Goal: Task Accomplishment & Management: Complete application form

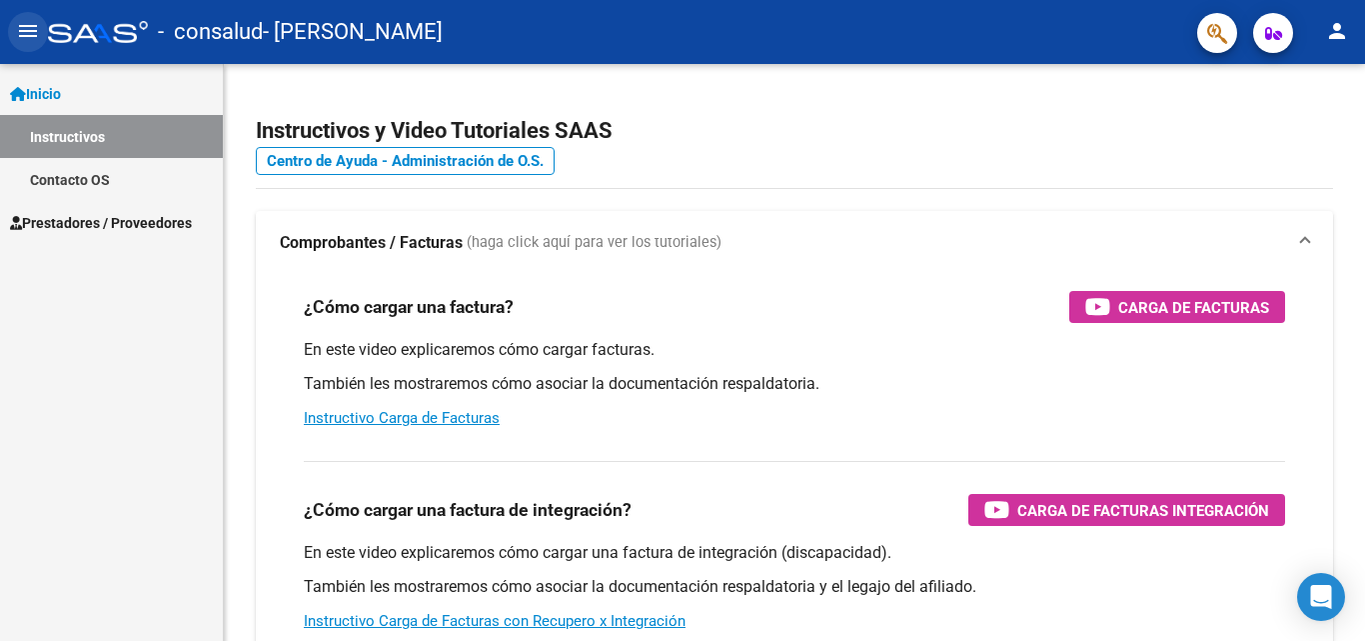
click at [31, 31] on mat-icon "menu" at bounding box center [28, 31] width 24 height 24
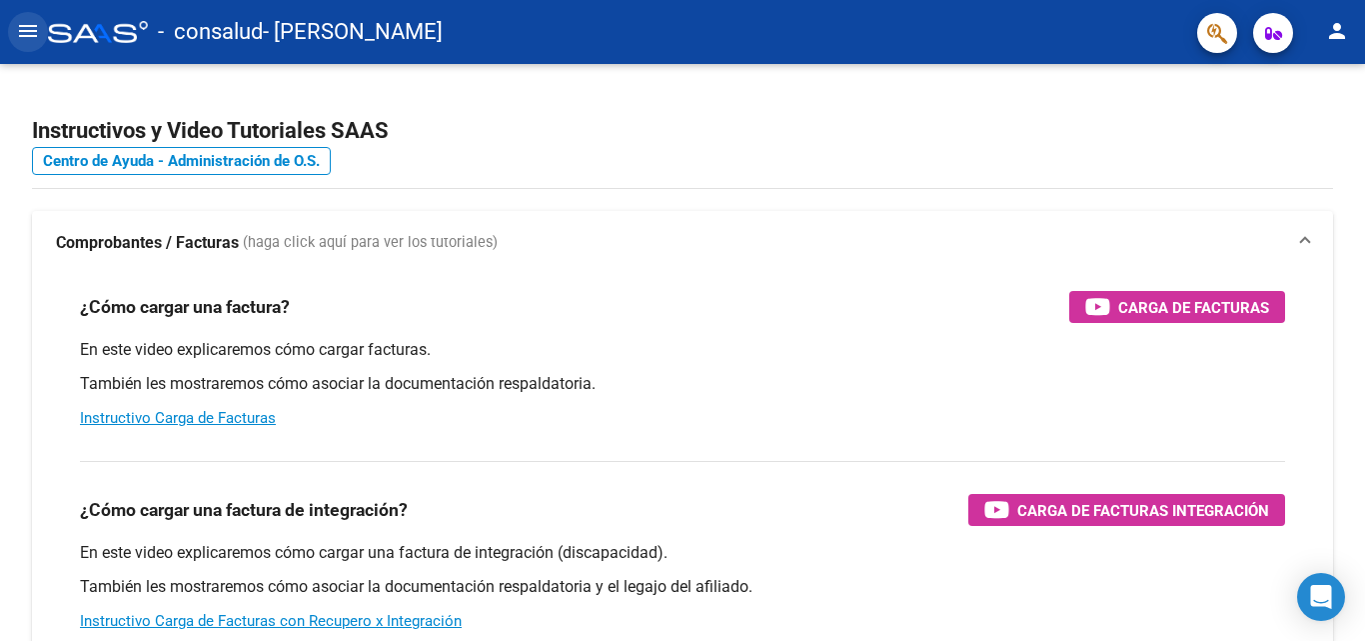
click at [28, 25] on mat-icon "menu" at bounding box center [28, 31] width 24 height 24
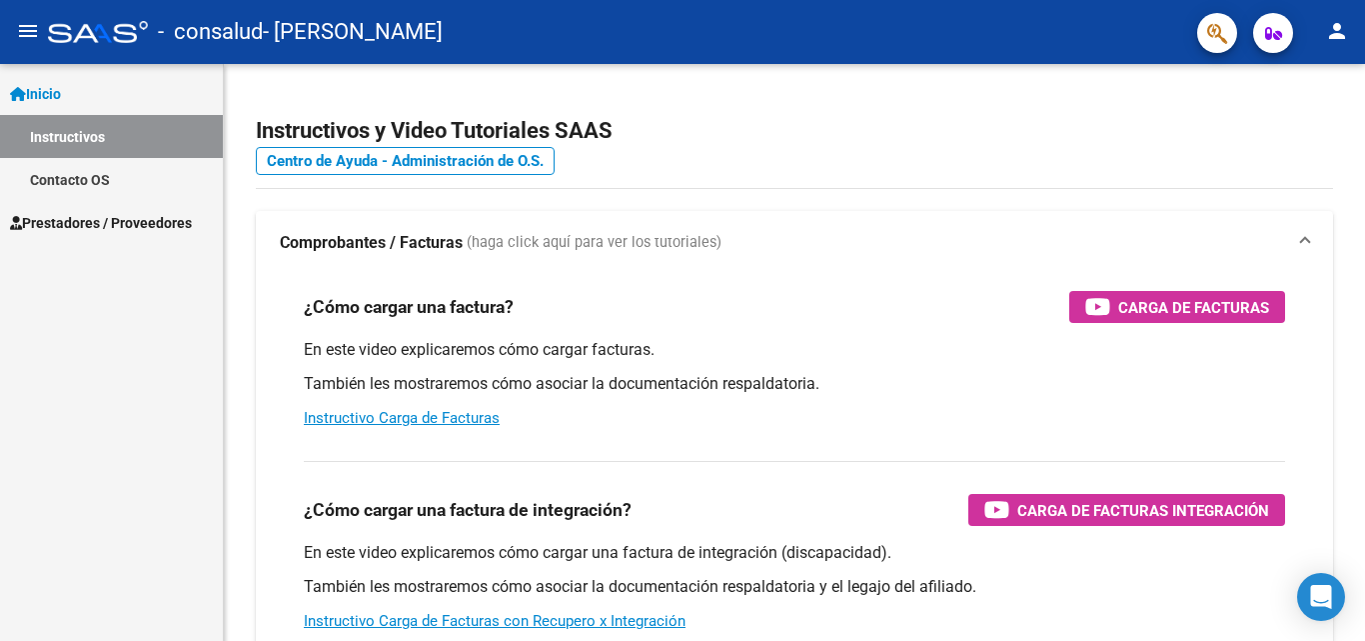
click at [55, 93] on span "Inicio" at bounding box center [35, 94] width 51 height 22
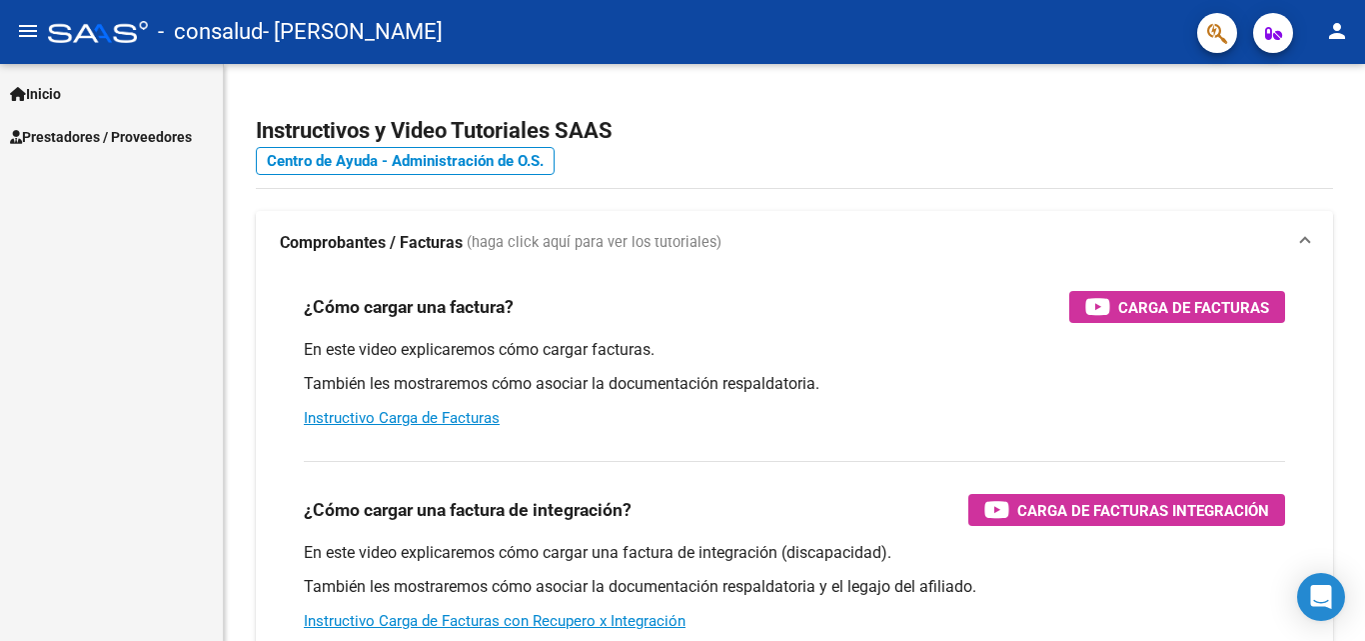
click at [64, 131] on span "Prestadores / Proveedores" at bounding box center [101, 137] width 182 height 22
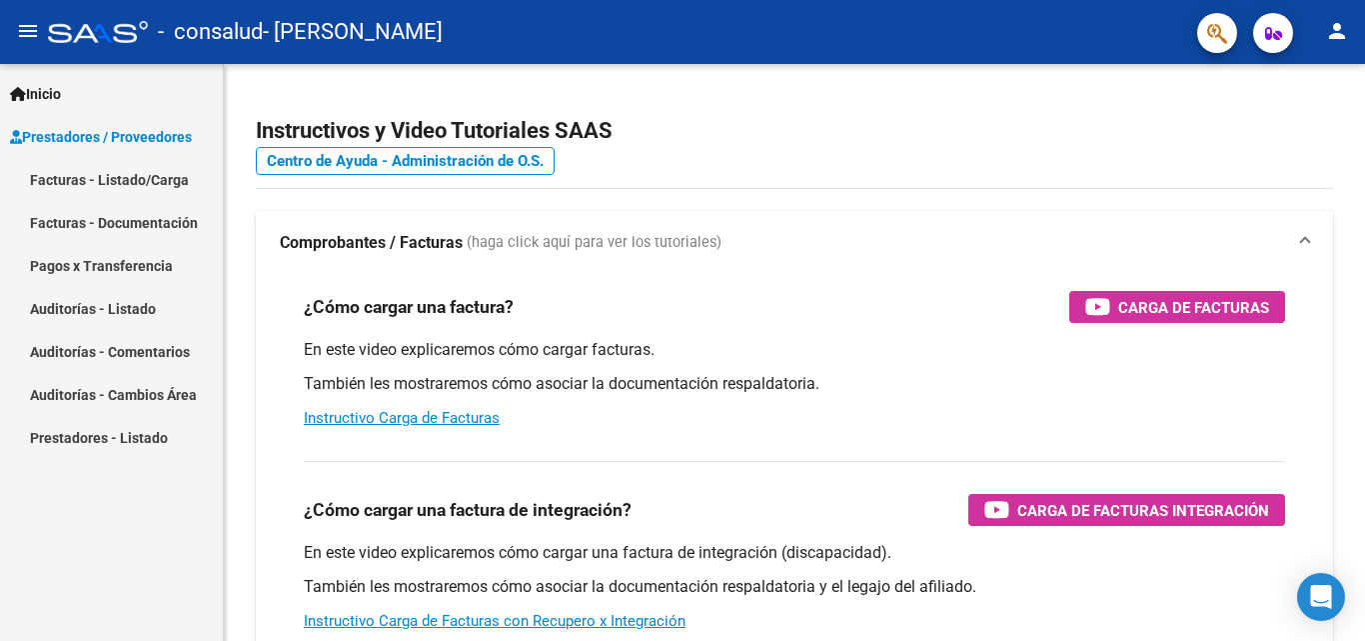
click at [129, 172] on link "Facturas - Listado/Carga" at bounding box center [111, 179] width 223 height 43
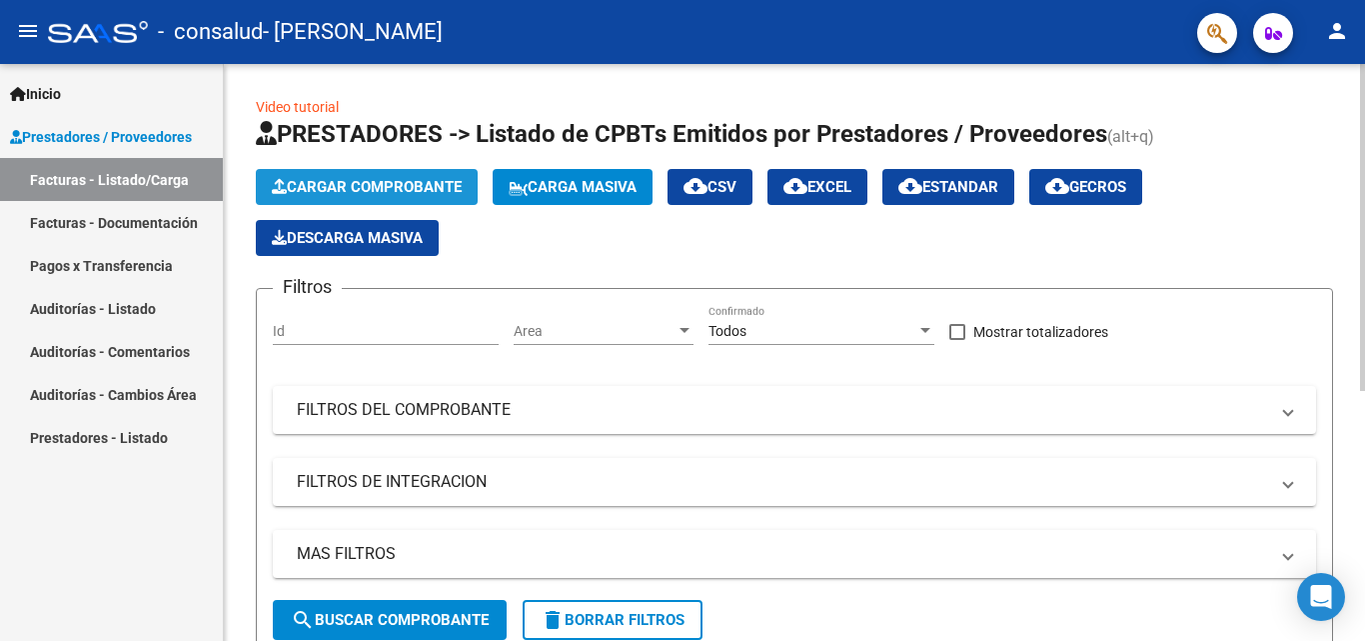
click at [386, 188] on span "Cargar Comprobante" at bounding box center [367, 187] width 190 height 18
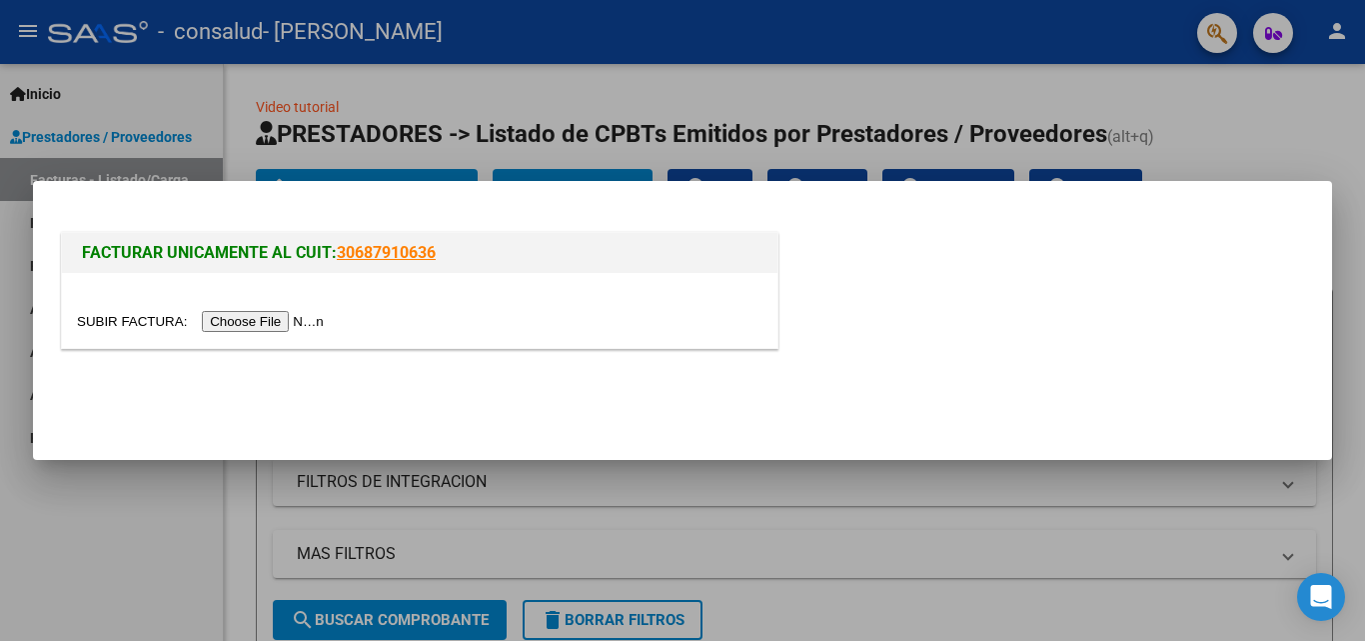
click at [297, 315] on input "file" at bounding box center [203, 321] width 253 height 21
click at [328, 312] on input "file" at bounding box center [203, 321] width 253 height 21
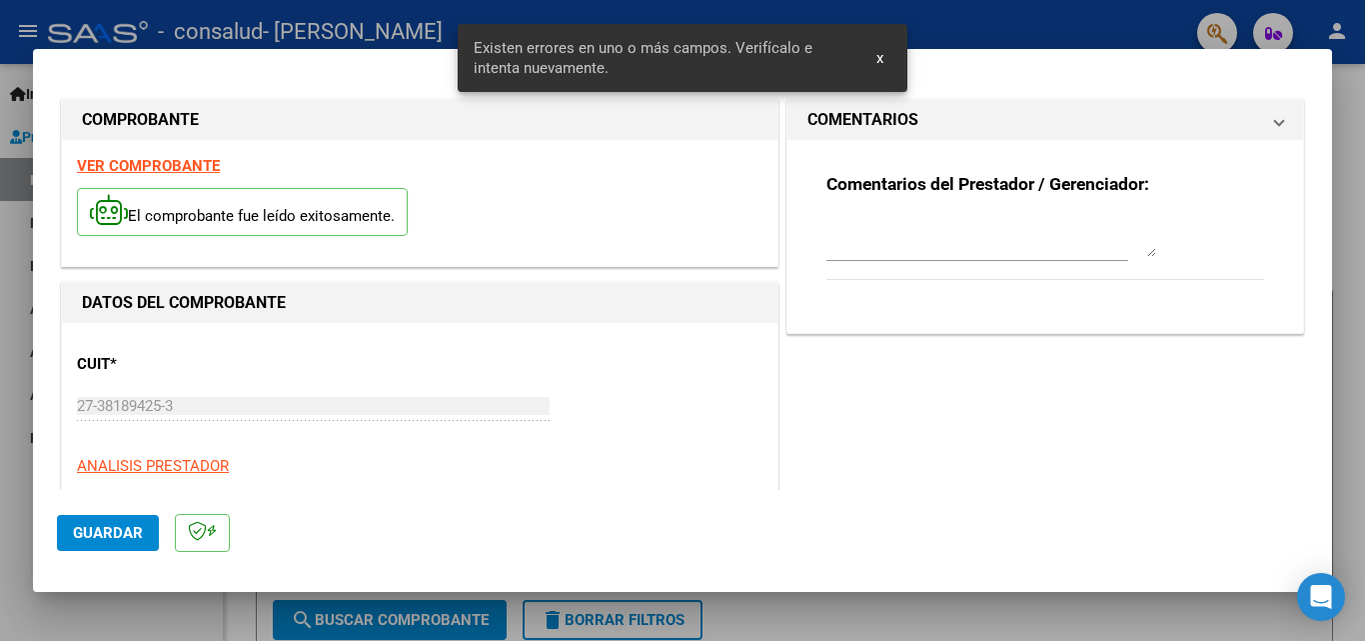
scroll to position [489, 0]
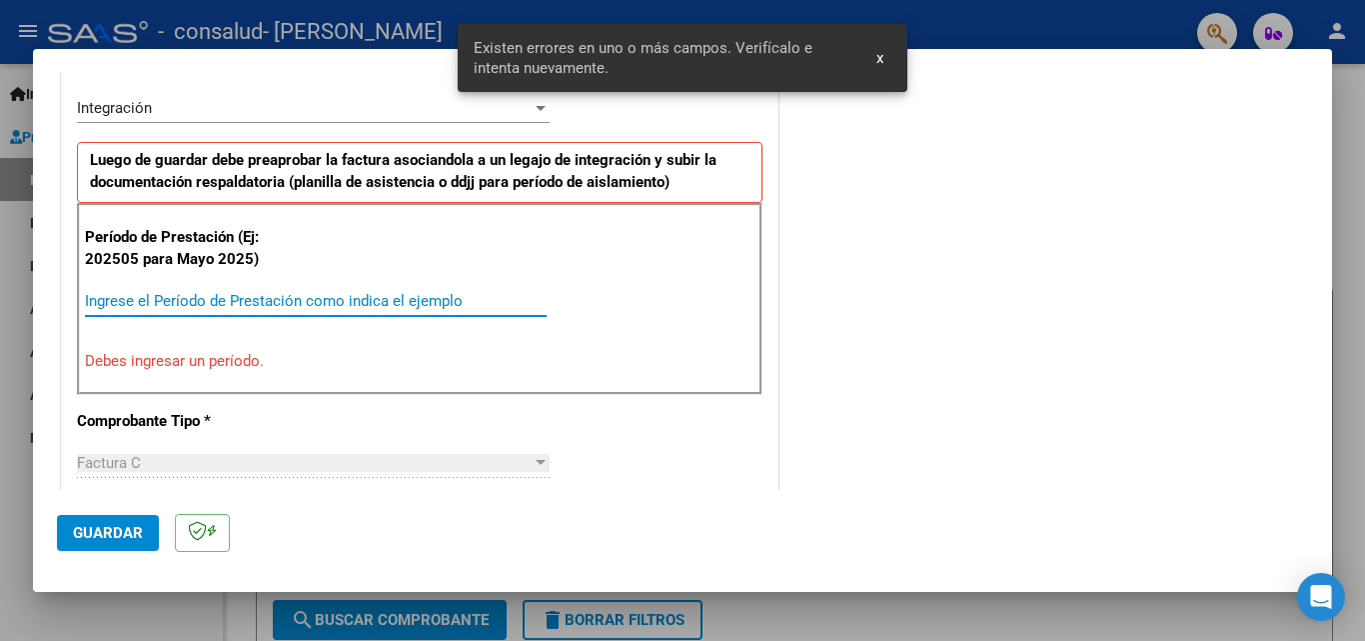
click at [180, 300] on input "Ingrese el Período de Prestación como indica el ejemplo" at bounding box center [316, 301] width 462 height 18
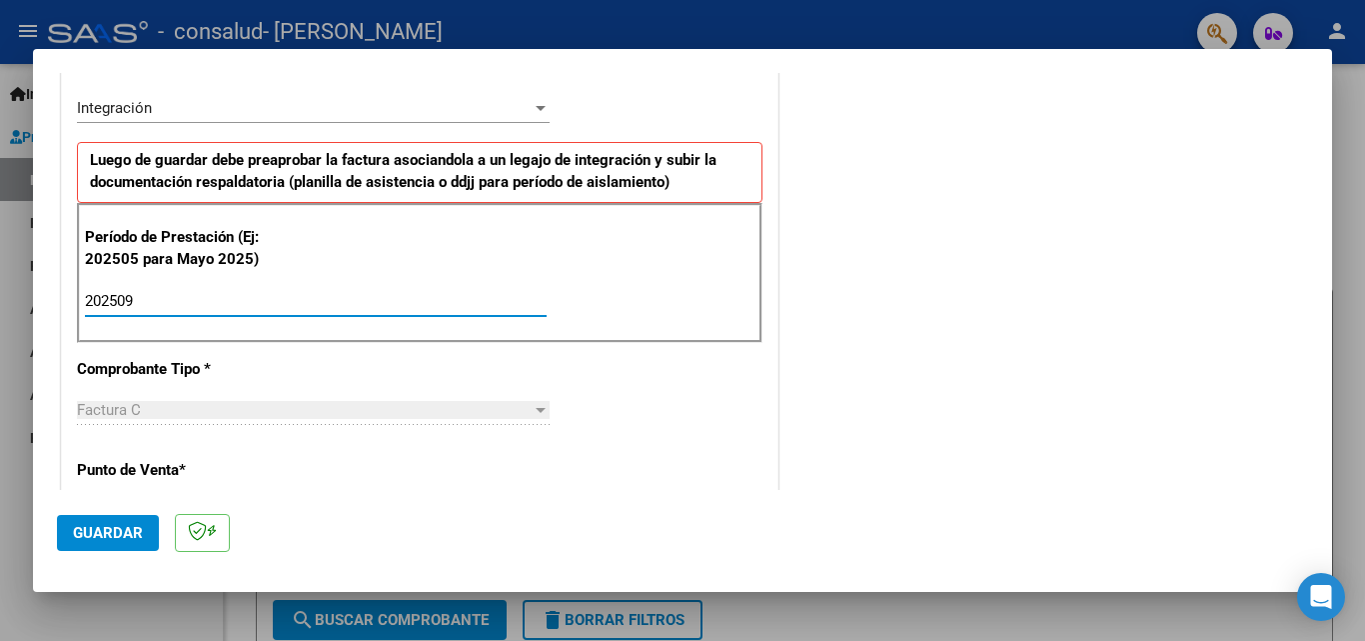
type input "202509"
click at [130, 529] on span "Guardar" at bounding box center [108, 533] width 70 height 18
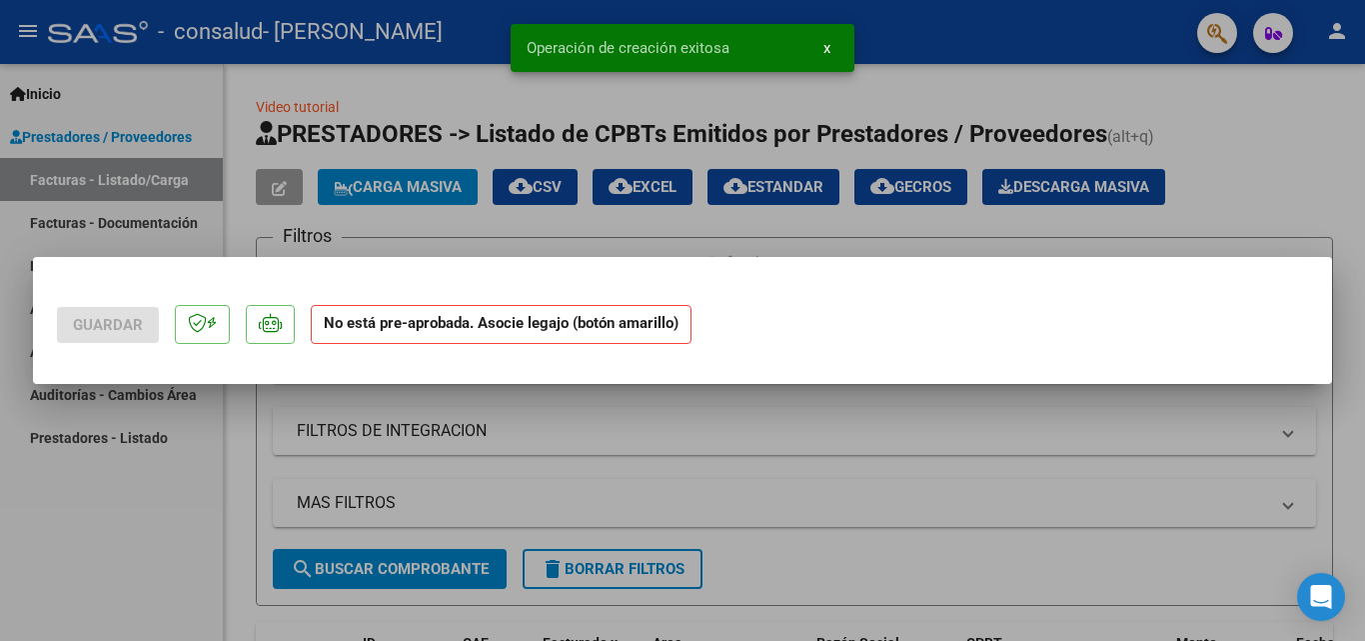
scroll to position [0, 0]
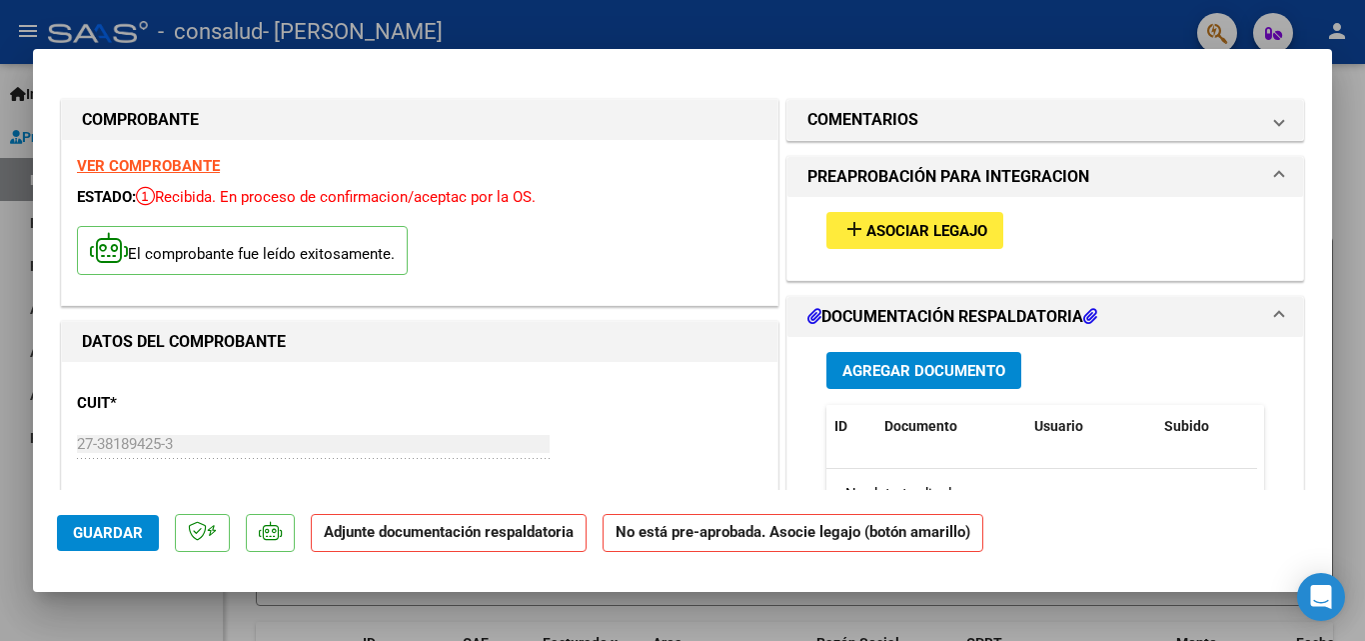
click at [879, 222] on span "Asociar Legajo" at bounding box center [927, 231] width 121 height 18
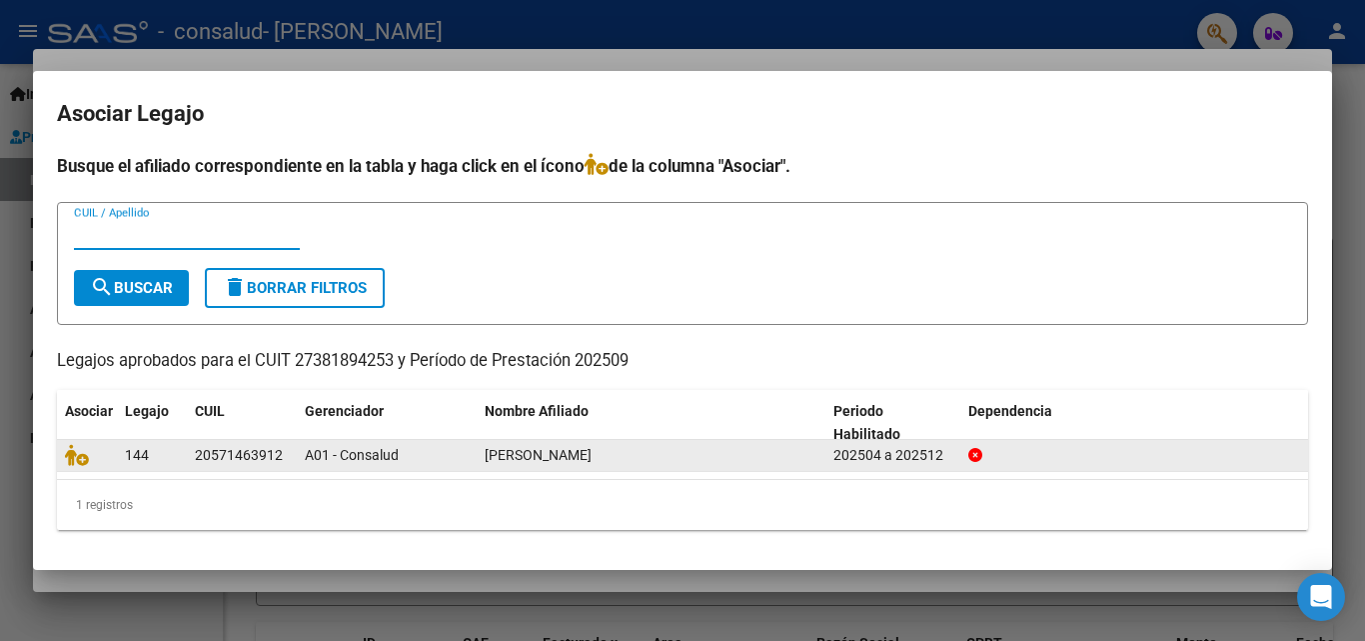
click at [456, 467] on div "A01 - Consalud" at bounding box center [387, 455] width 164 height 23
click at [175, 446] on div "144" at bounding box center [152, 455] width 54 height 23
click at [160, 447] on div "144" at bounding box center [152, 455] width 54 height 23
click at [255, 452] on div "20571463912" at bounding box center [239, 455] width 88 height 23
click at [977, 455] on icon at bounding box center [975, 455] width 14 height 14
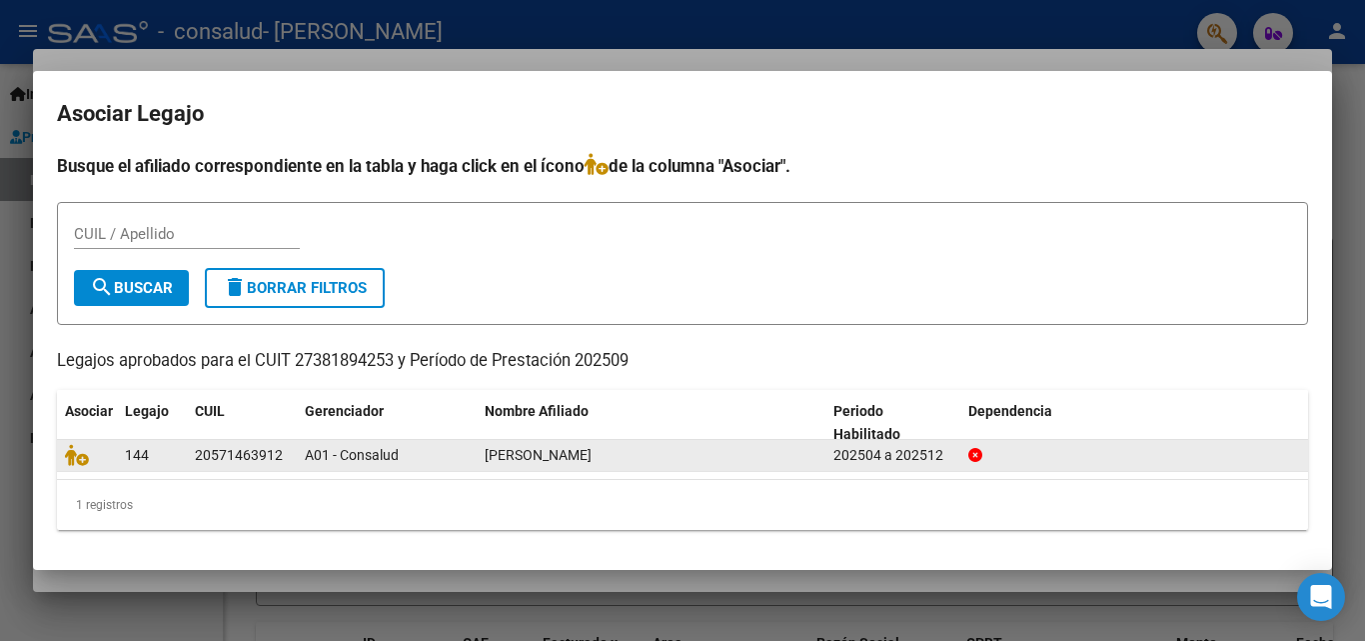
click at [977, 455] on icon at bounding box center [975, 455] width 14 height 14
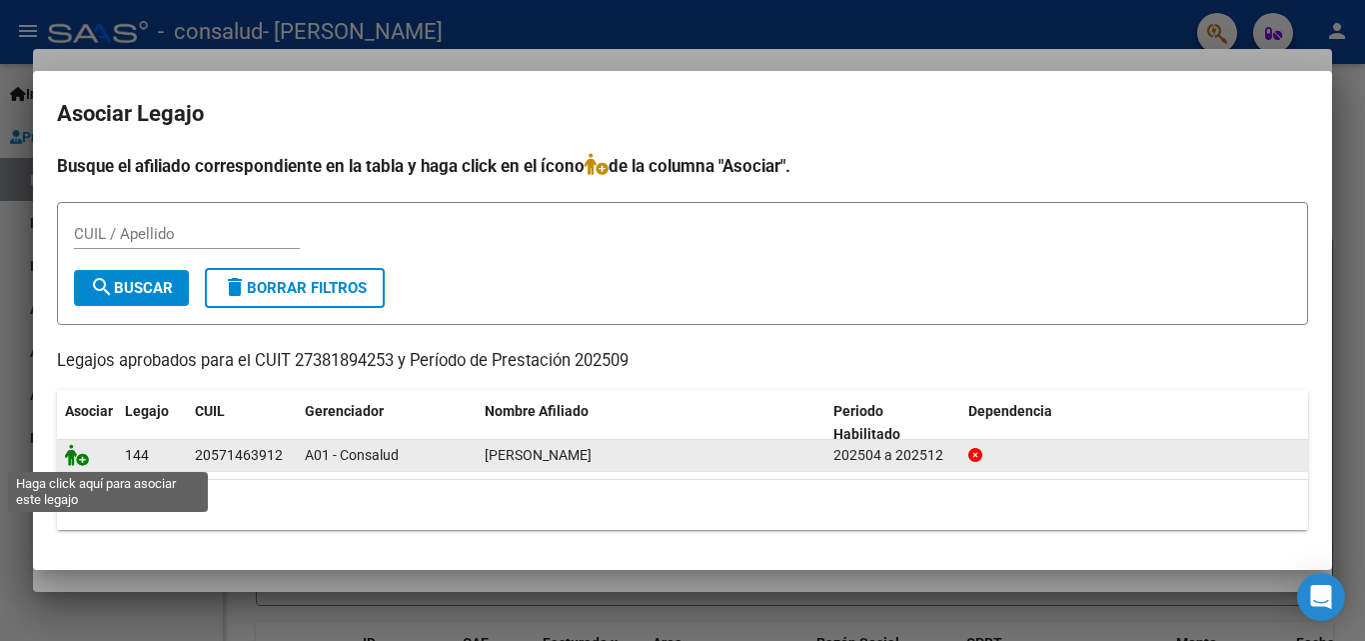
click at [83, 453] on icon at bounding box center [77, 455] width 24 height 22
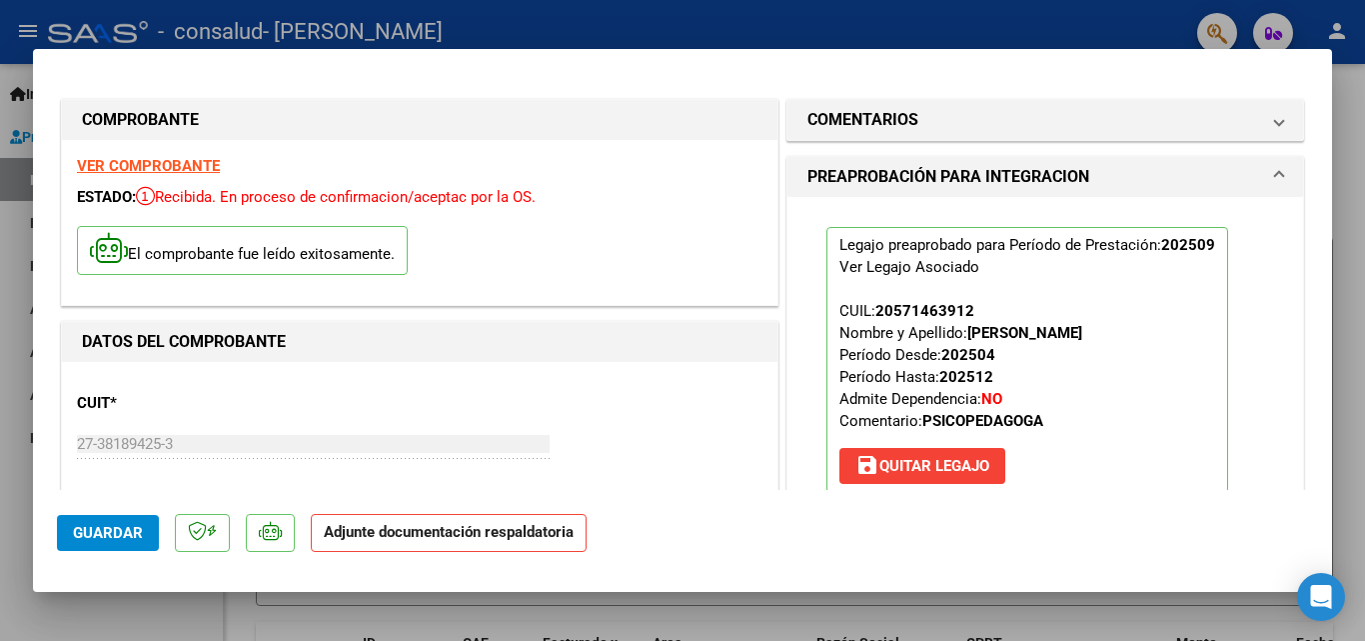
click at [501, 526] on strong "Adjunte documentación respaldatoria" at bounding box center [449, 532] width 250 height 18
click at [443, 540] on strong "Adjunte documentación respaldatoria" at bounding box center [449, 532] width 250 height 18
click at [118, 528] on span "Guardar" at bounding box center [108, 533] width 70 height 18
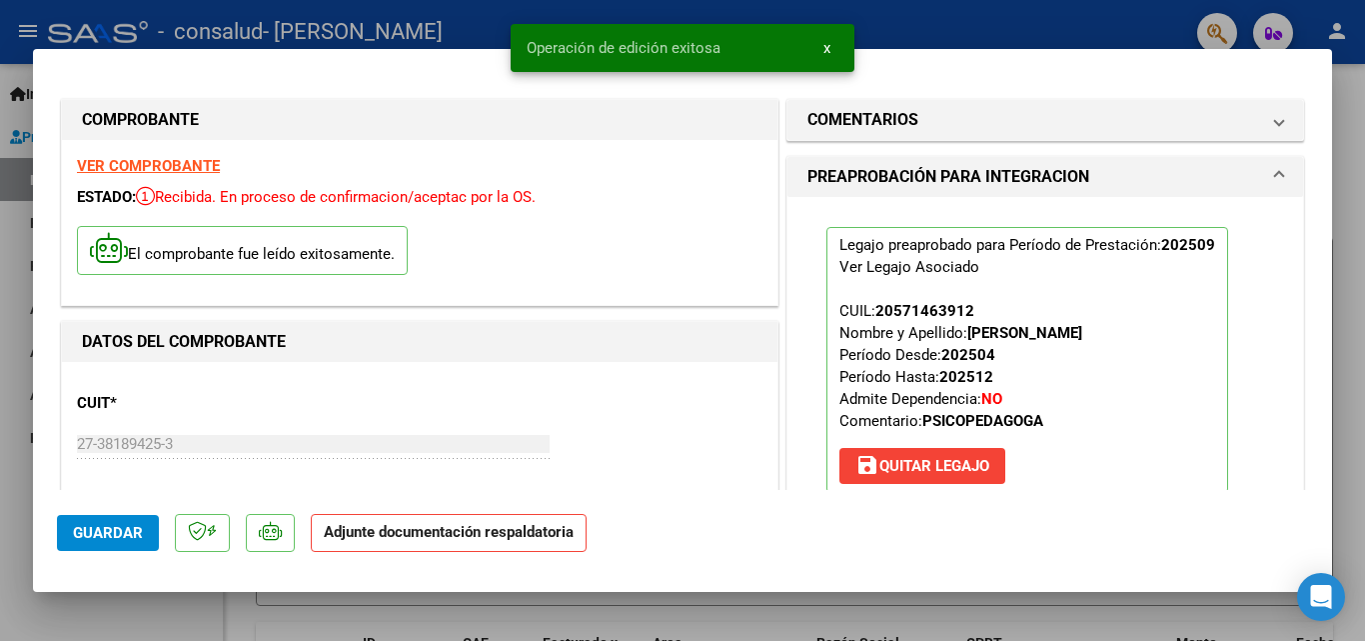
click at [415, 534] on strong "Adjunte documentación respaldatoria" at bounding box center [449, 532] width 250 height 18
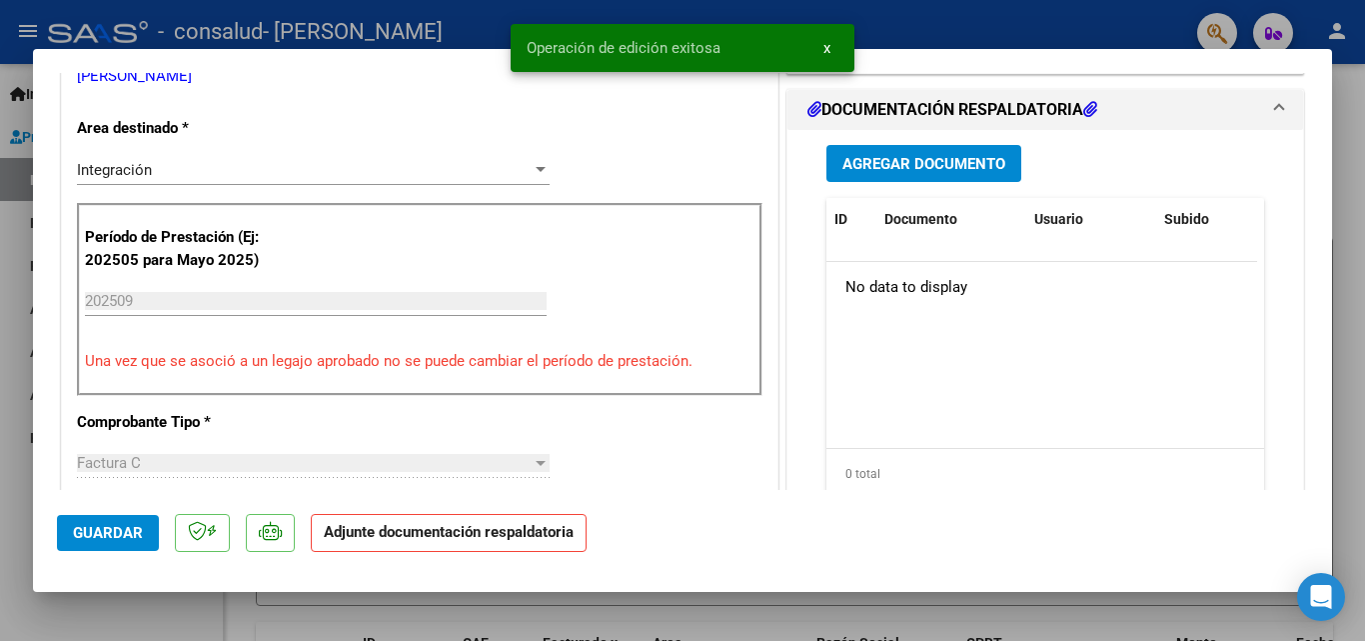
scroll to position [470, 0]
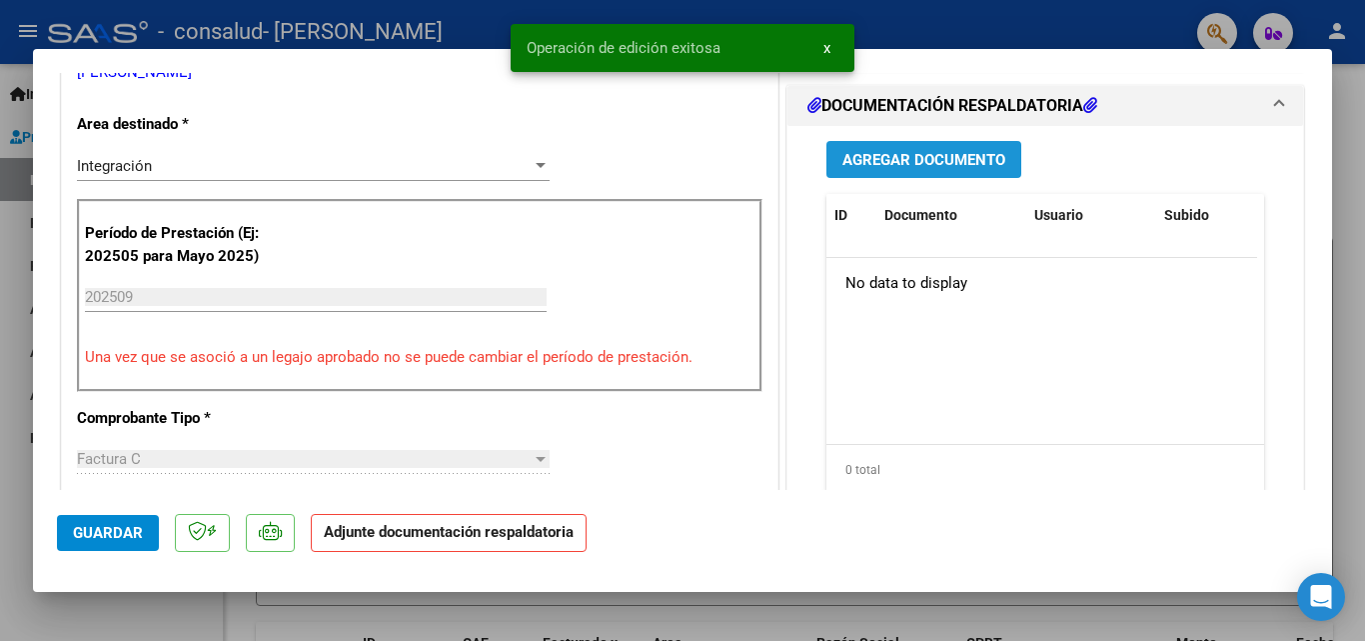
click at [996, 152] on span "Agregar Documento" at bounding box center [924, 160] width 163 height 18
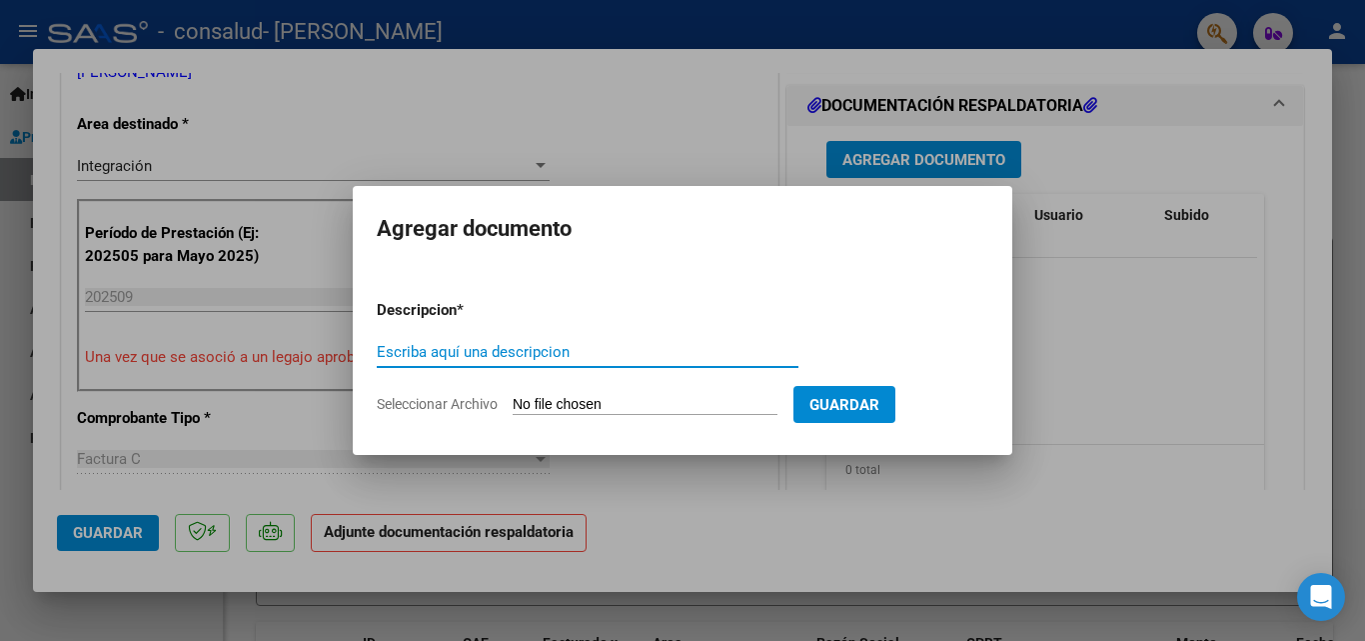
click at [540, 397] on input "Seleccionar Archivo" at bounding box center [645, 405] width 265 height 19
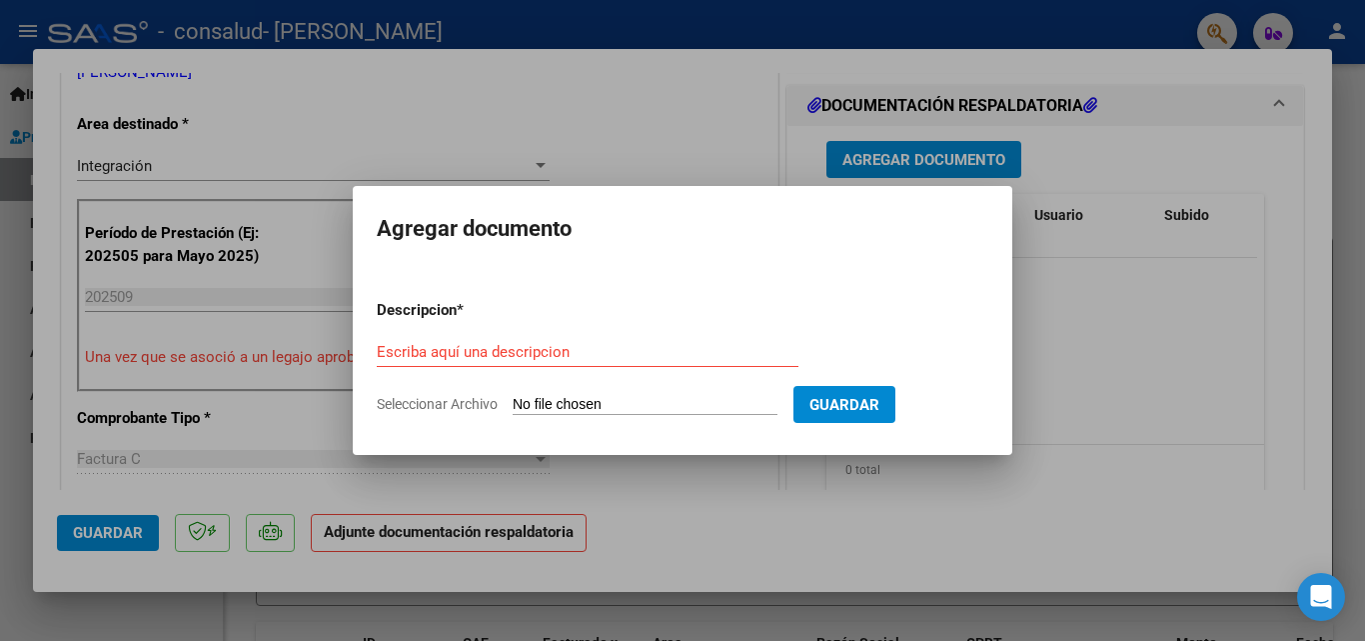
type input "C:\fakepath\CamScanner [DATE] 11.10.pdf"
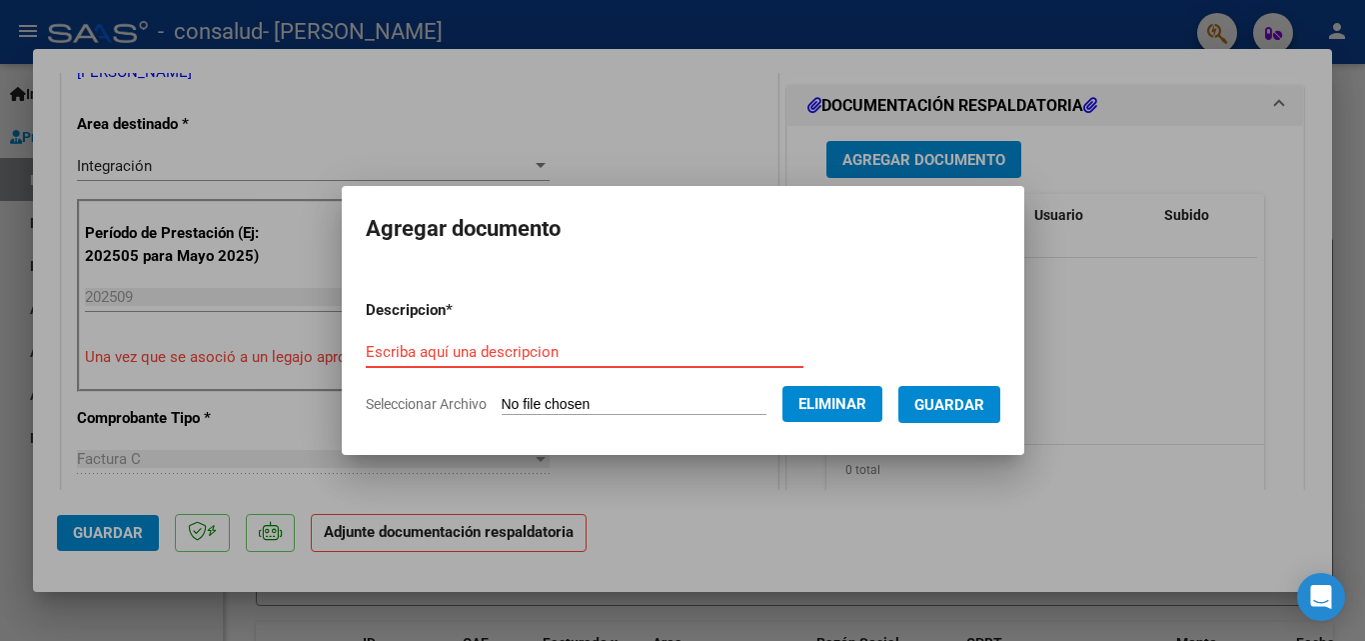
click at [562, 360] on input "Escriba aquí una descripcion" at bounding box center [585, 352] width 438 height 18
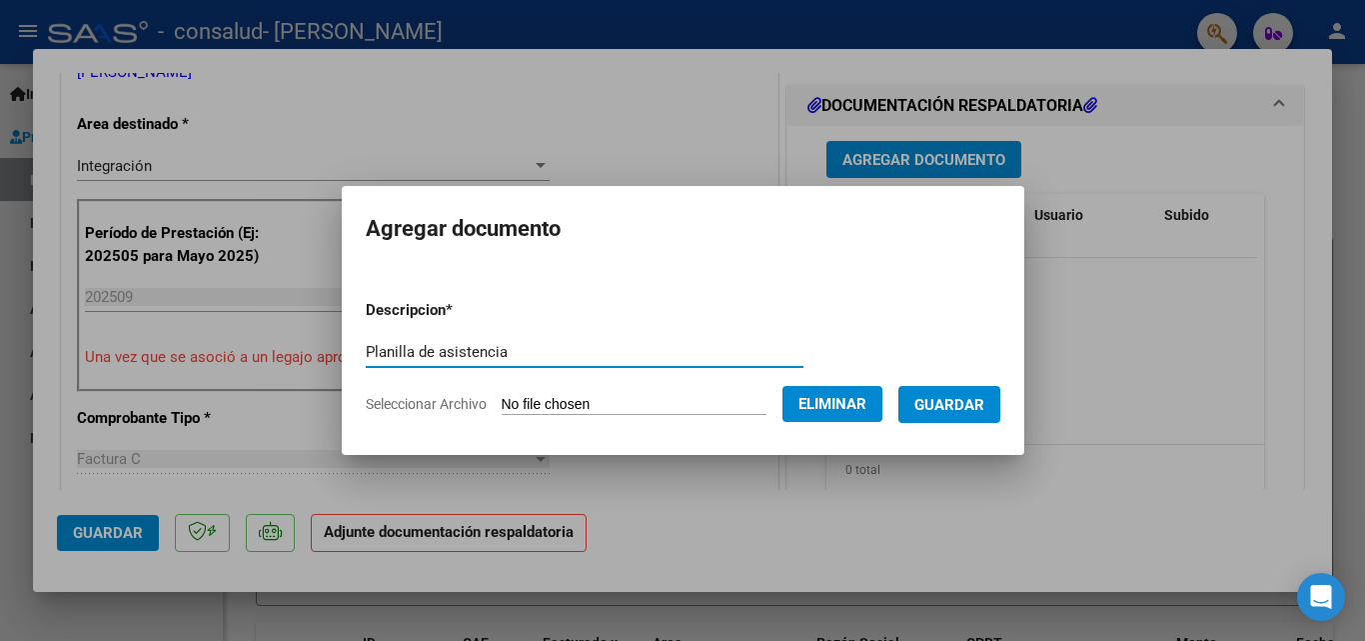
type input "Planilla de asistencia"
click at [973, 411] on span "Guardar" at bounding box center [949, 405] width 70 height 18
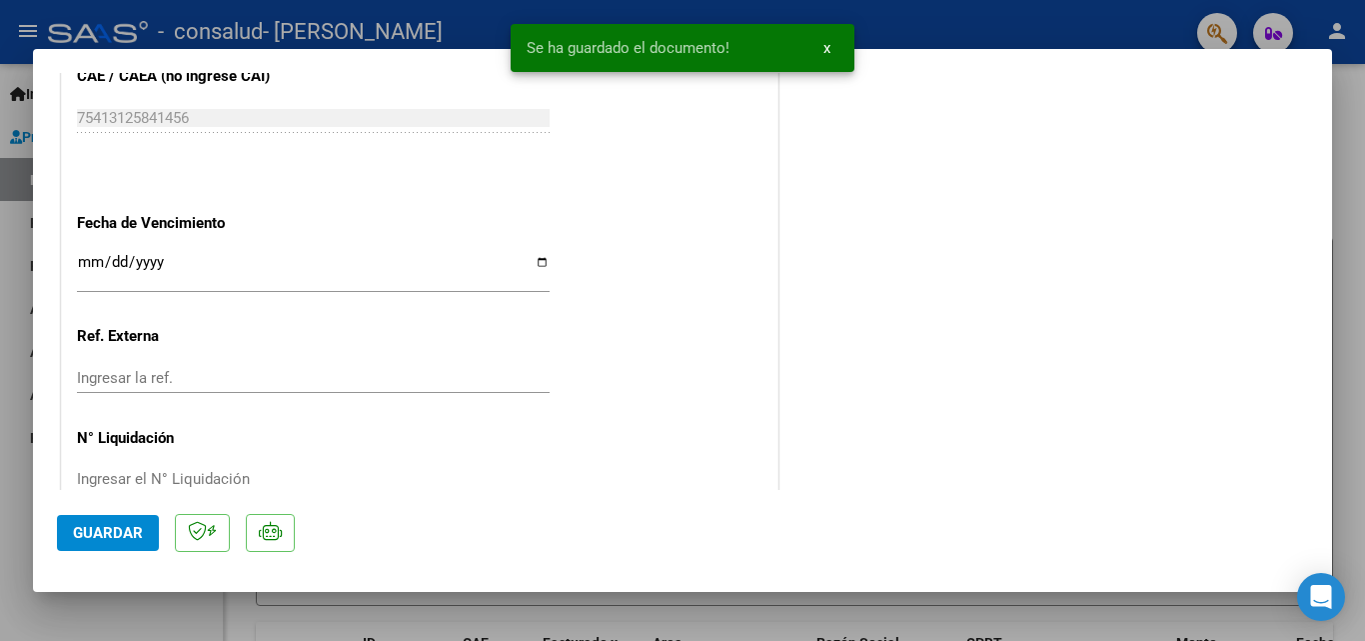
scroll to position [1372, 0]
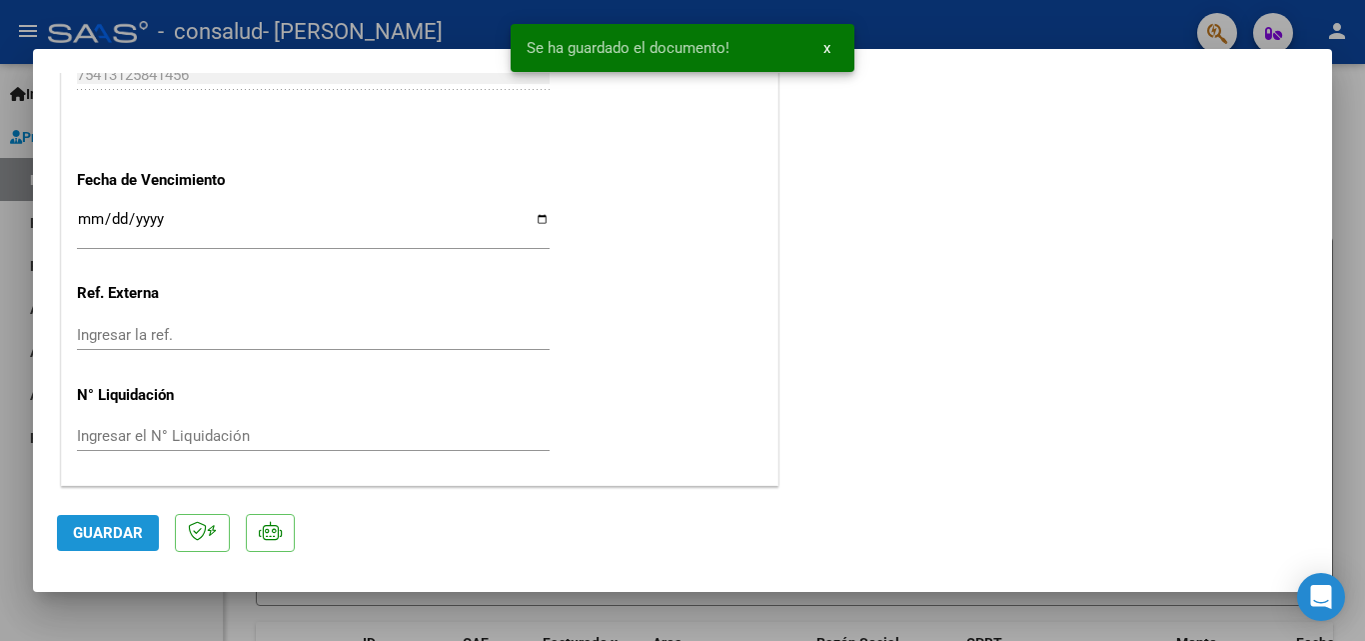
click at [131, 535] on span "Guardar" at bounding box center [108, 533] width 70 height 18
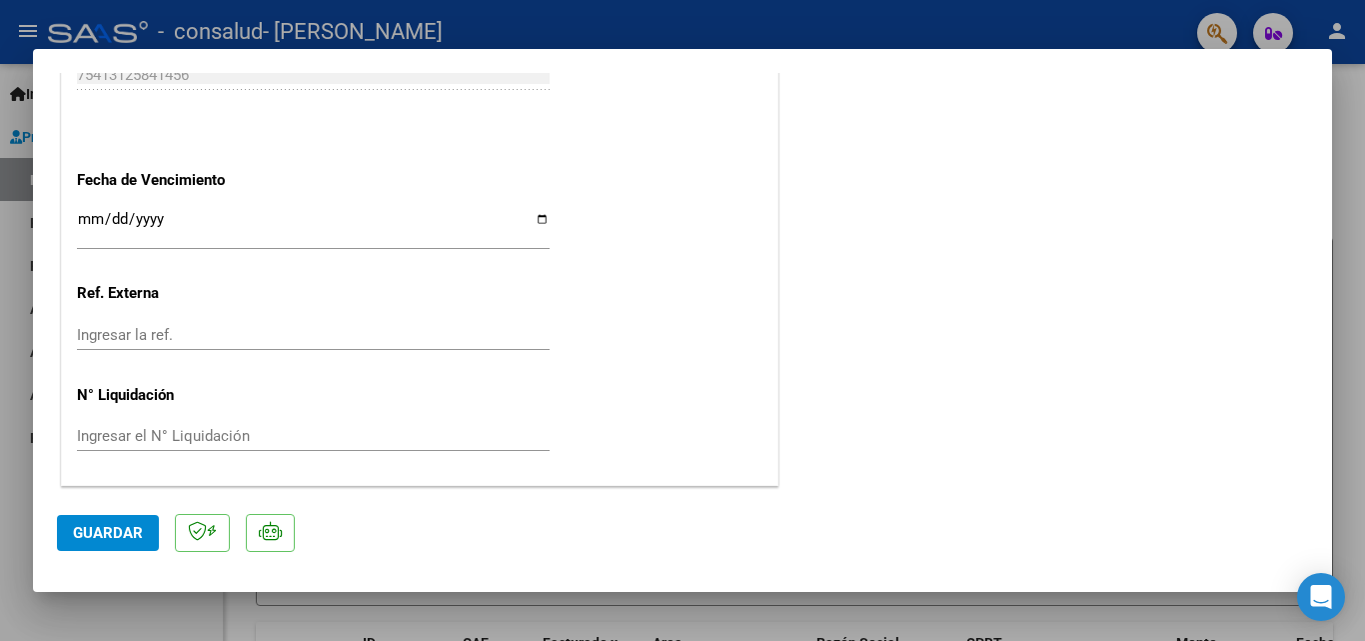
click at [93, 220] on input "Ingresar la fecha" at bounding box center [313, 227] width 473 height 32
click at [90, 222] on input "Ingresar la fecha" at bounding box center [313, 227] width 473 height 32
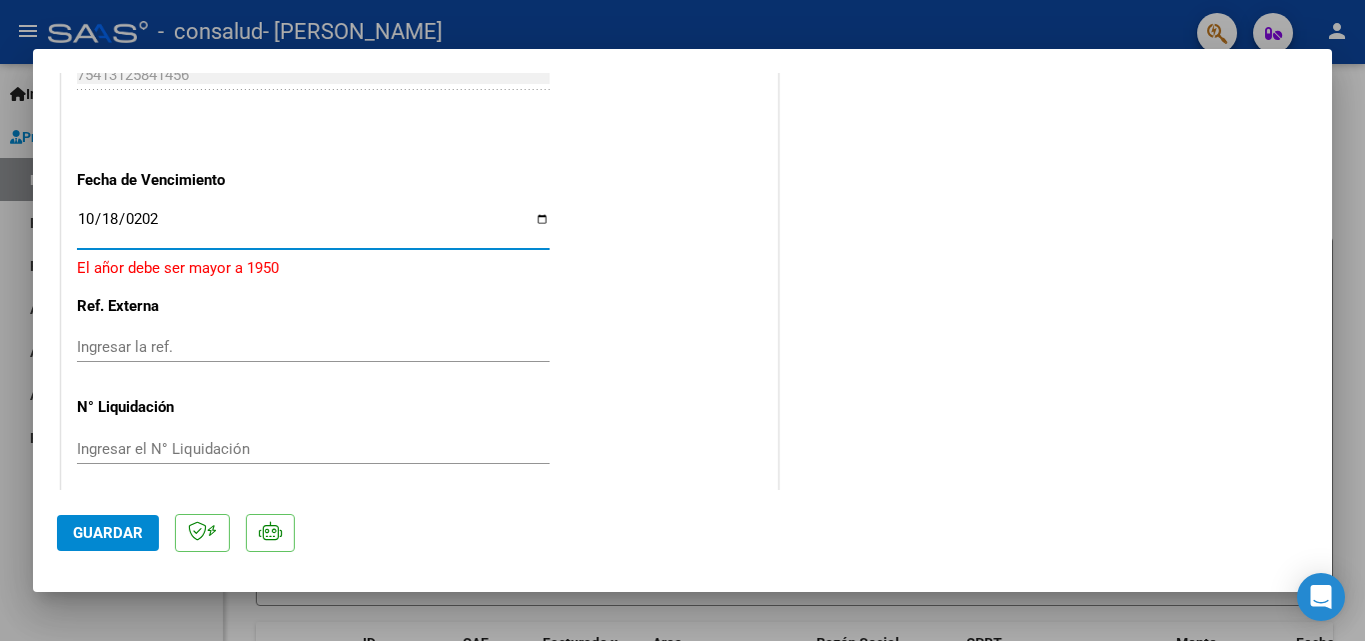
type input "[DATE]"
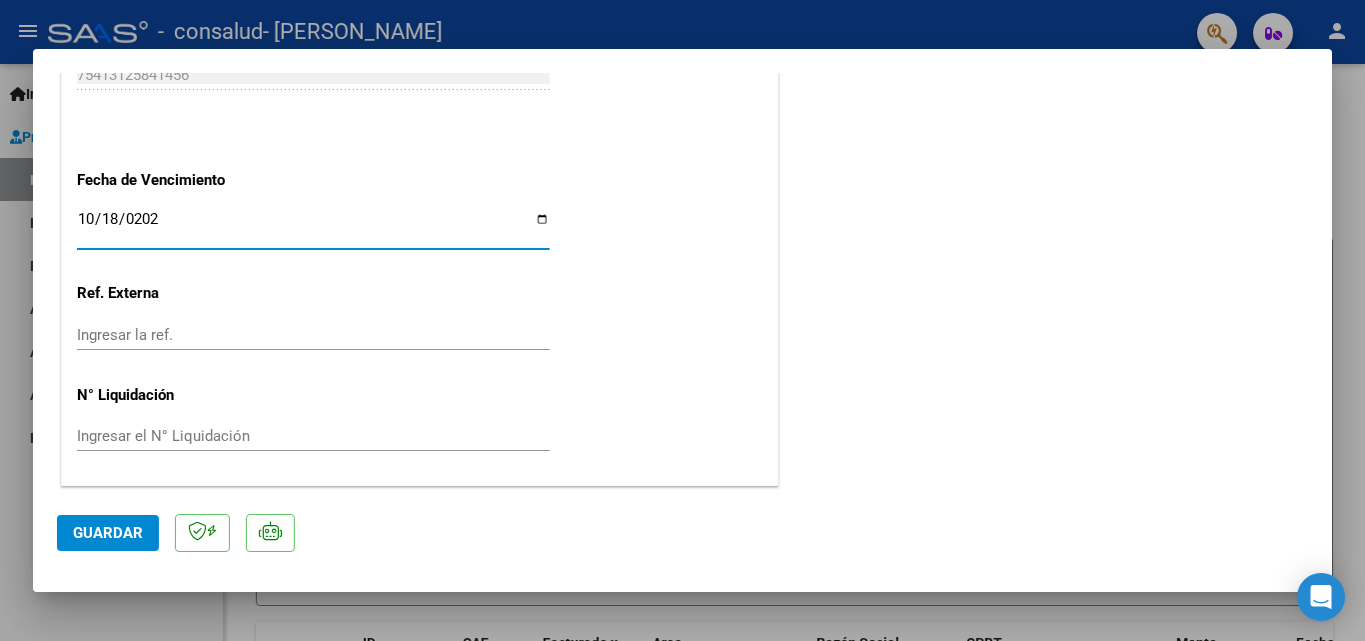
click at [161, 339] on input "Ingresar la ref." at bounding box center [313, 335] width 473 height 18
click at [127, 525] on span "Guardar" at bounding box center [108, 533] width 70 height 18
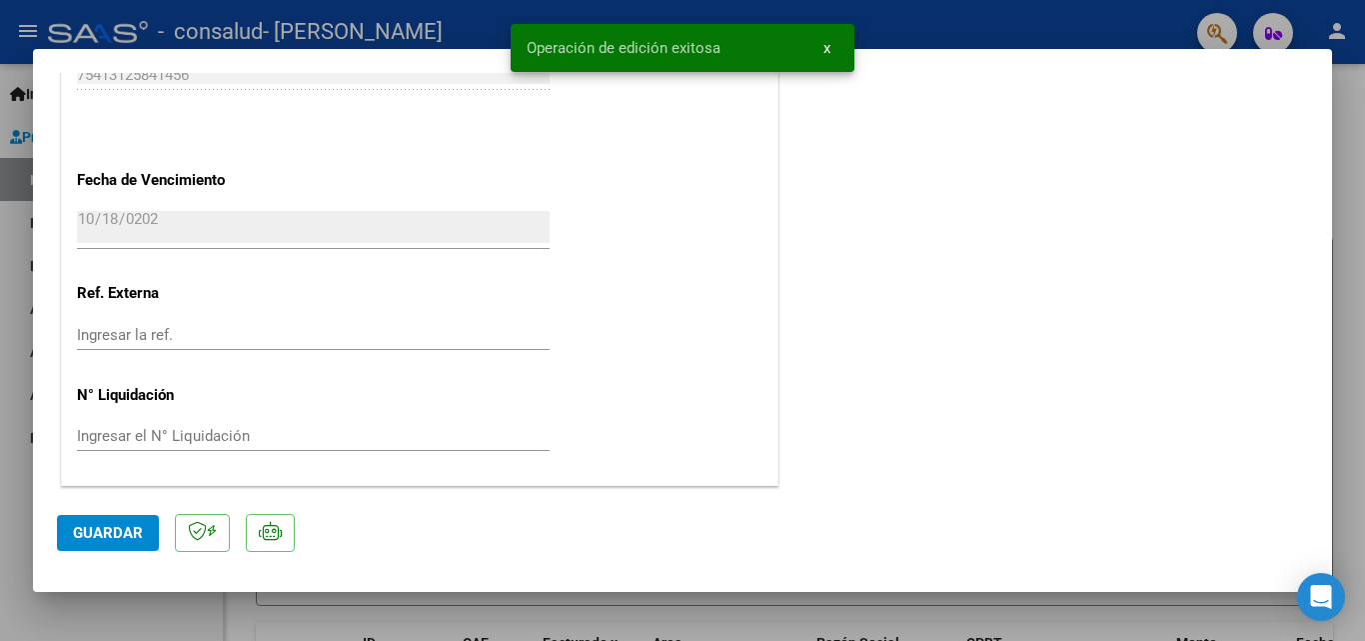
scroll to position [0, 0]
